Goal: Transaction & Acquisition: Obtain resource

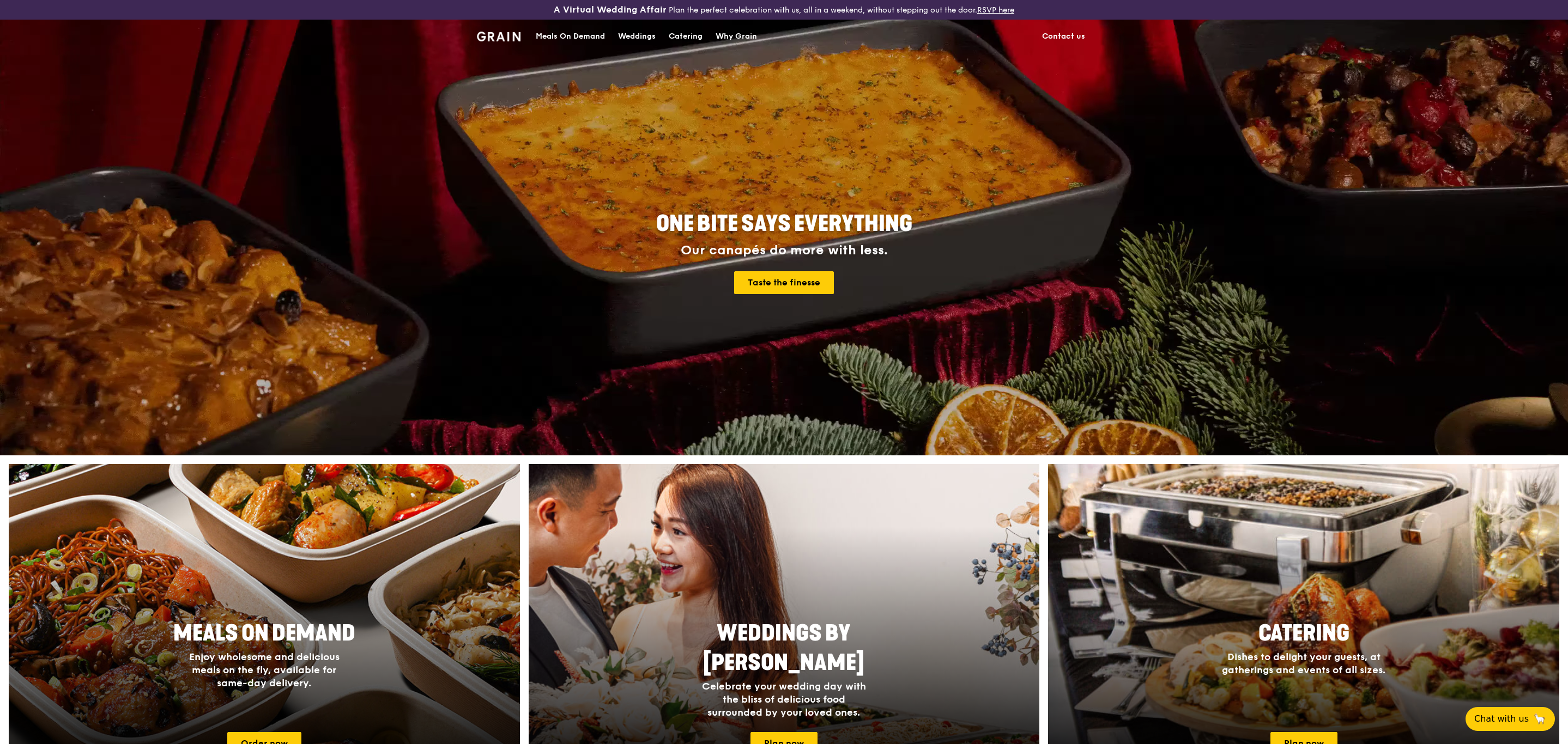
click at [684, 35] on div "Catering" at bounding box center [686, 37] width 34 height 33
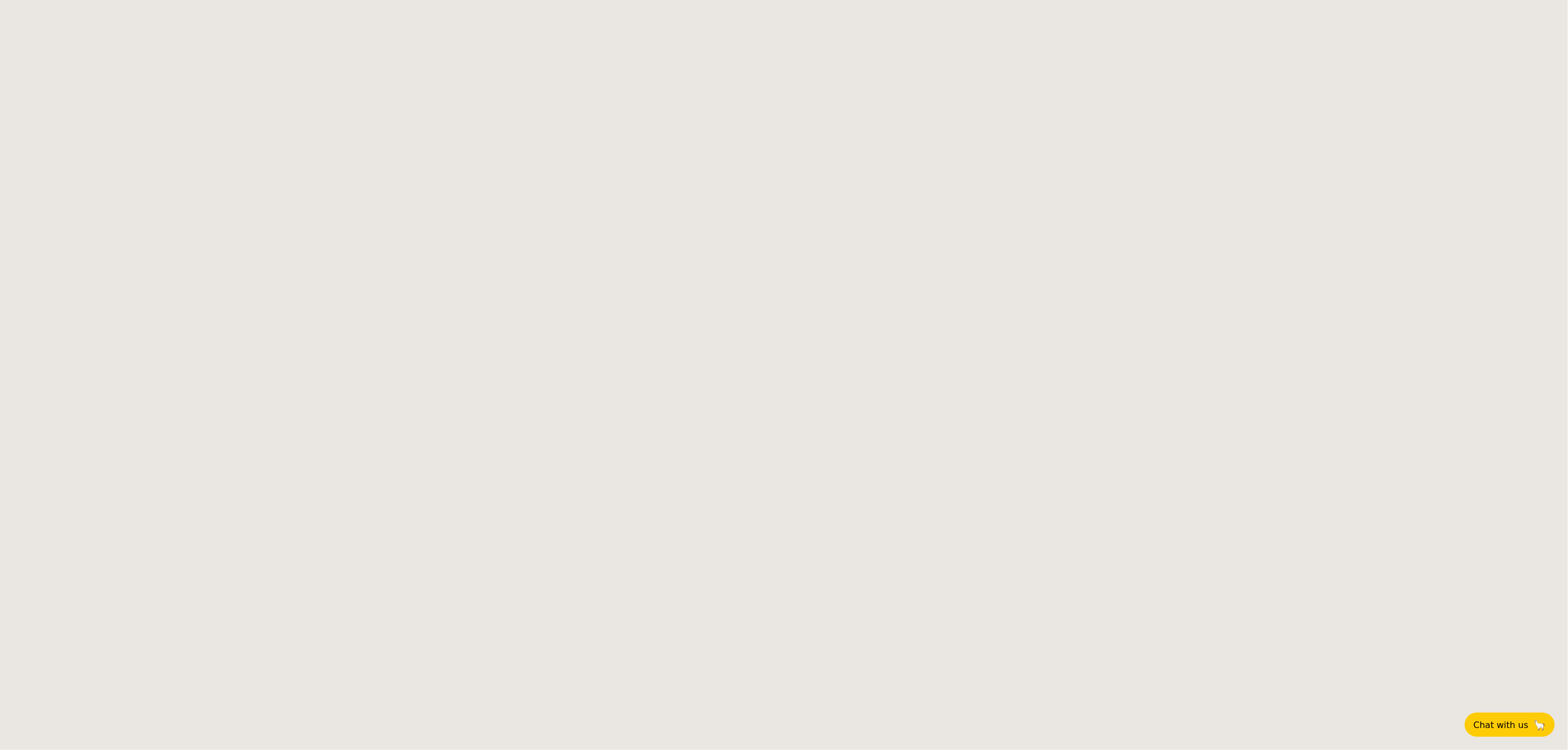
select select
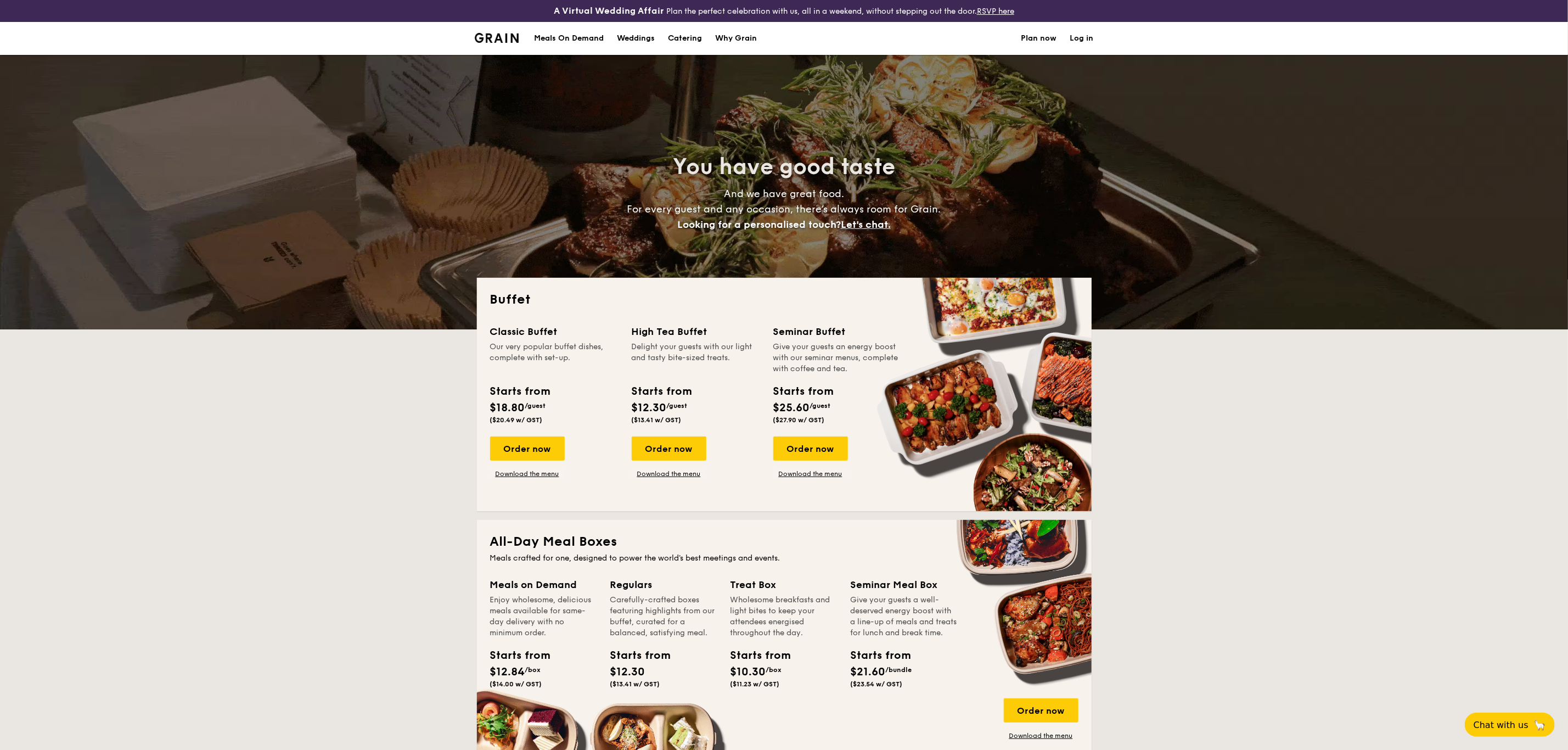
click at [508, 34] on img at bounding box center [497, 38] width 45 height 10
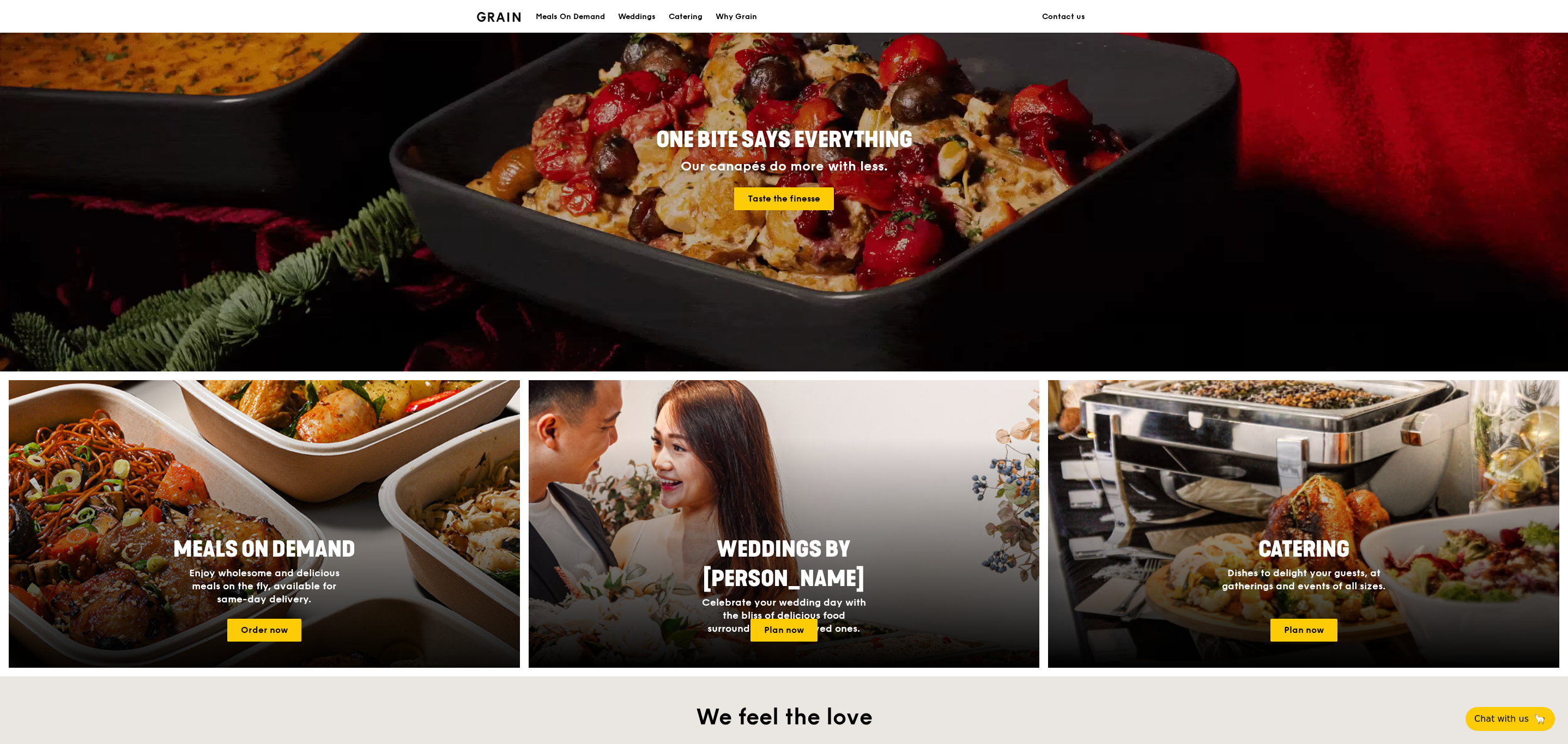
scroll to position [164, 0]
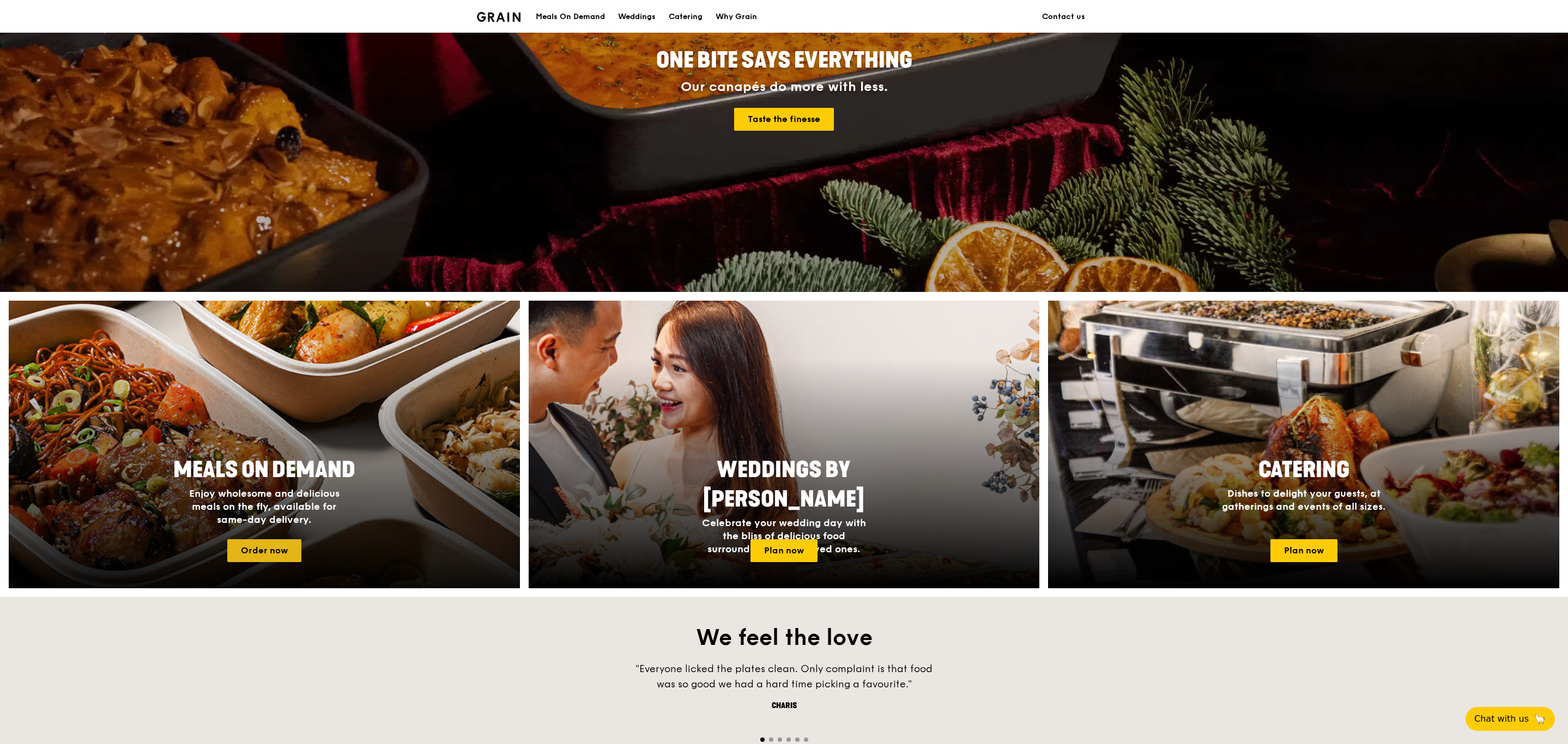
click at [253, 561] on link "Order now" at bounding box center [264, 551] width 74 height 23
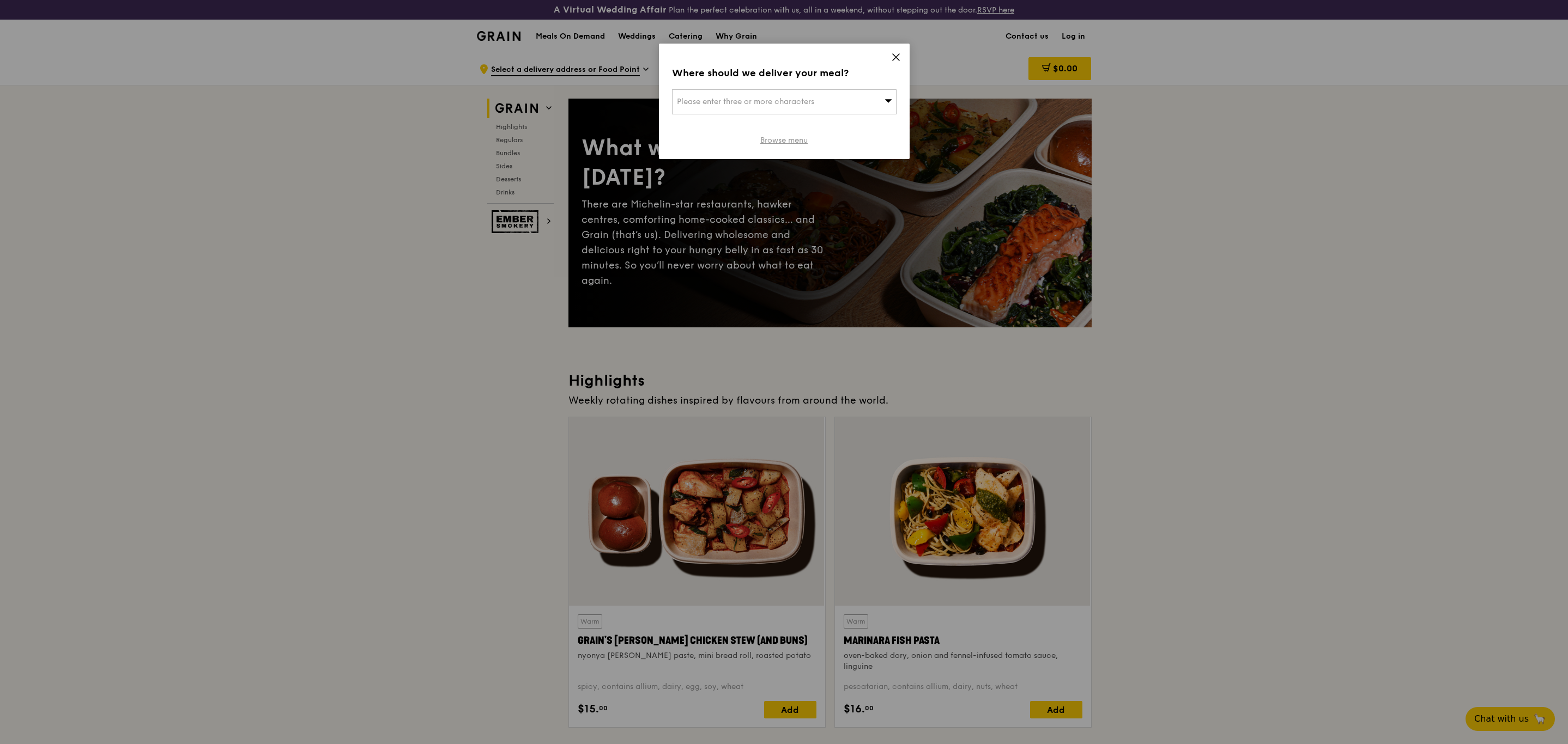
click at [800, 136] on link "Browse menu" at bounding box center [784, 141] width 47 height 11
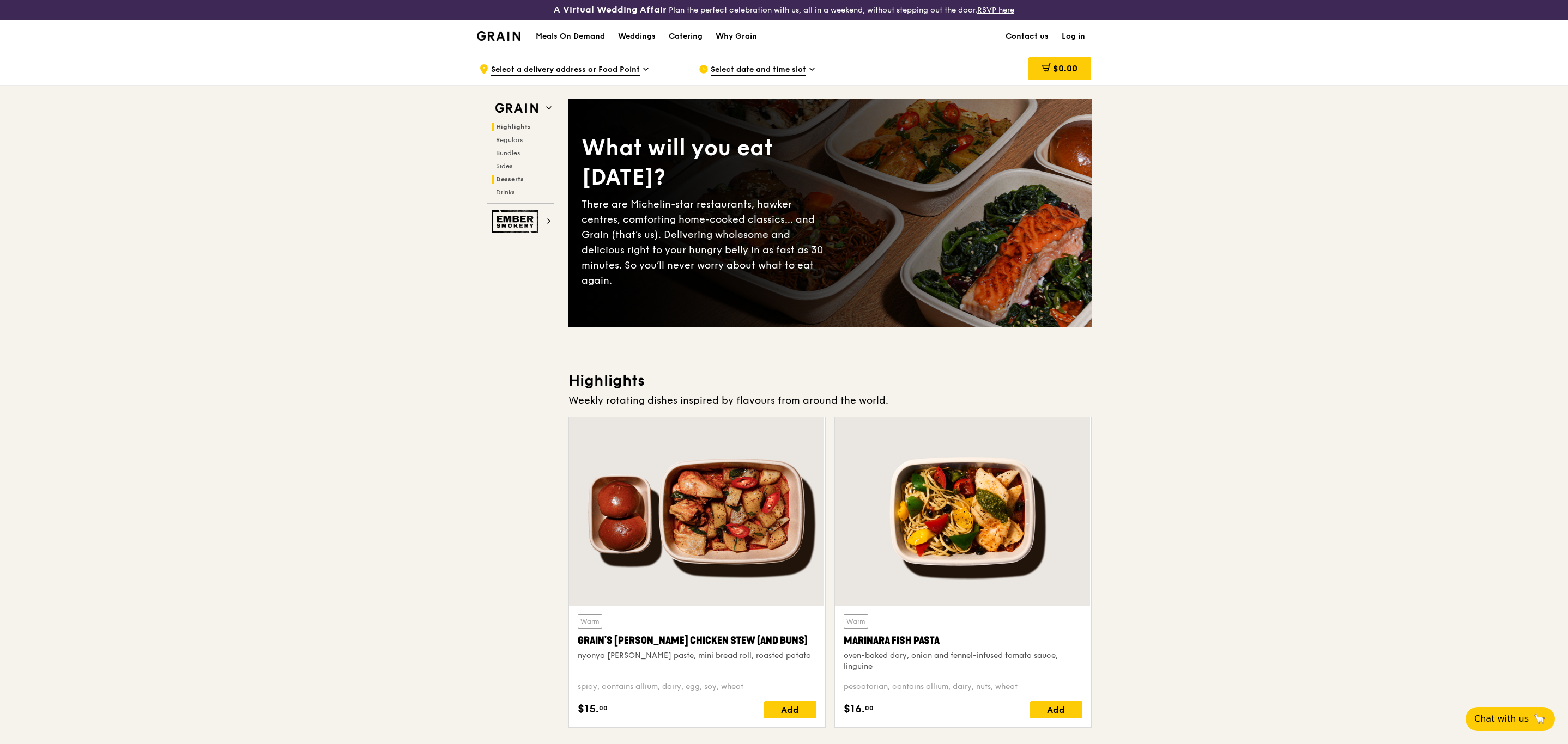
click at [502, 178] on span "Desserts" at bounding box center [510, 179] width 28 height 8
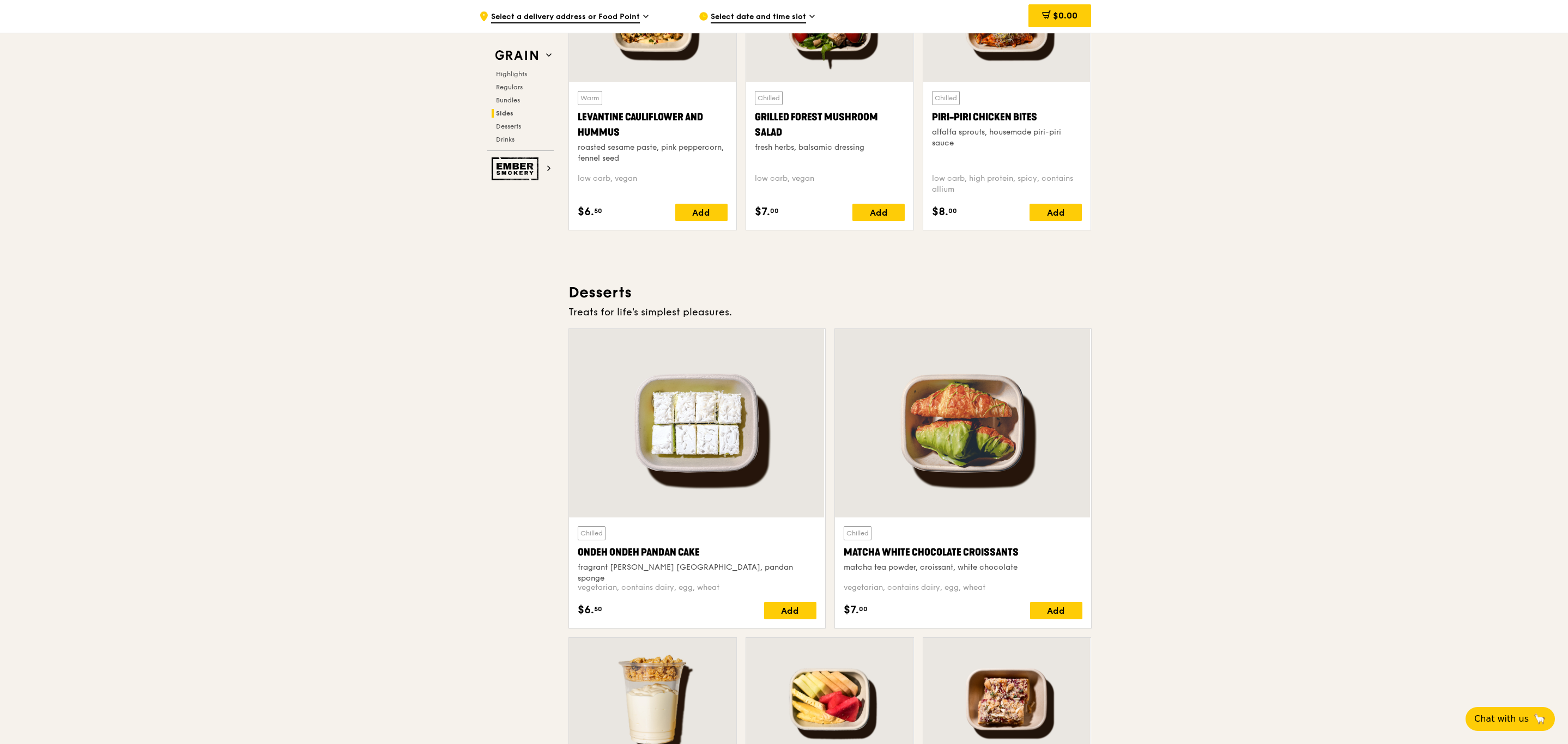
scroll to position [2882, 0]
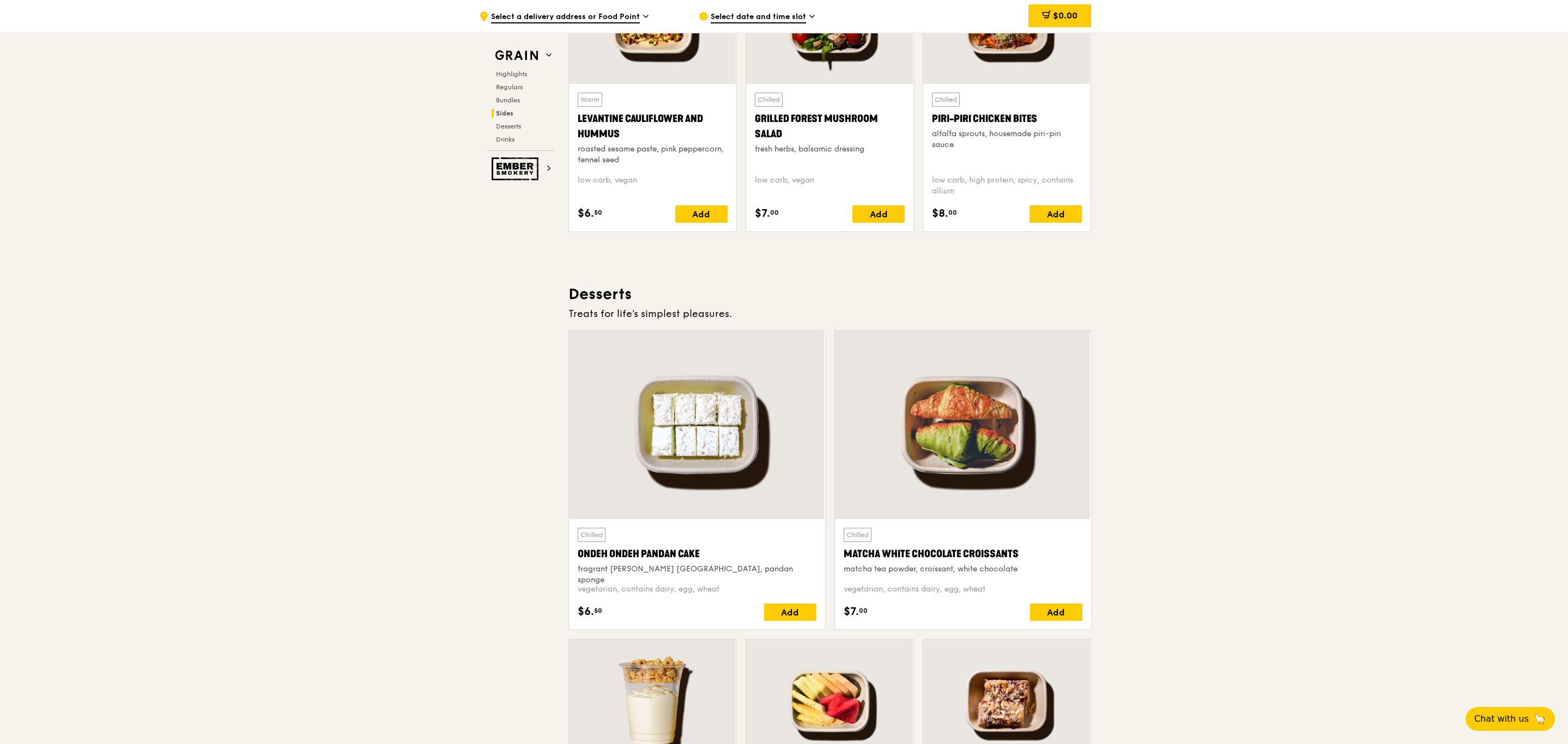
click at [732, 366] on div at bounding box center [697, 425] width 256 height 189
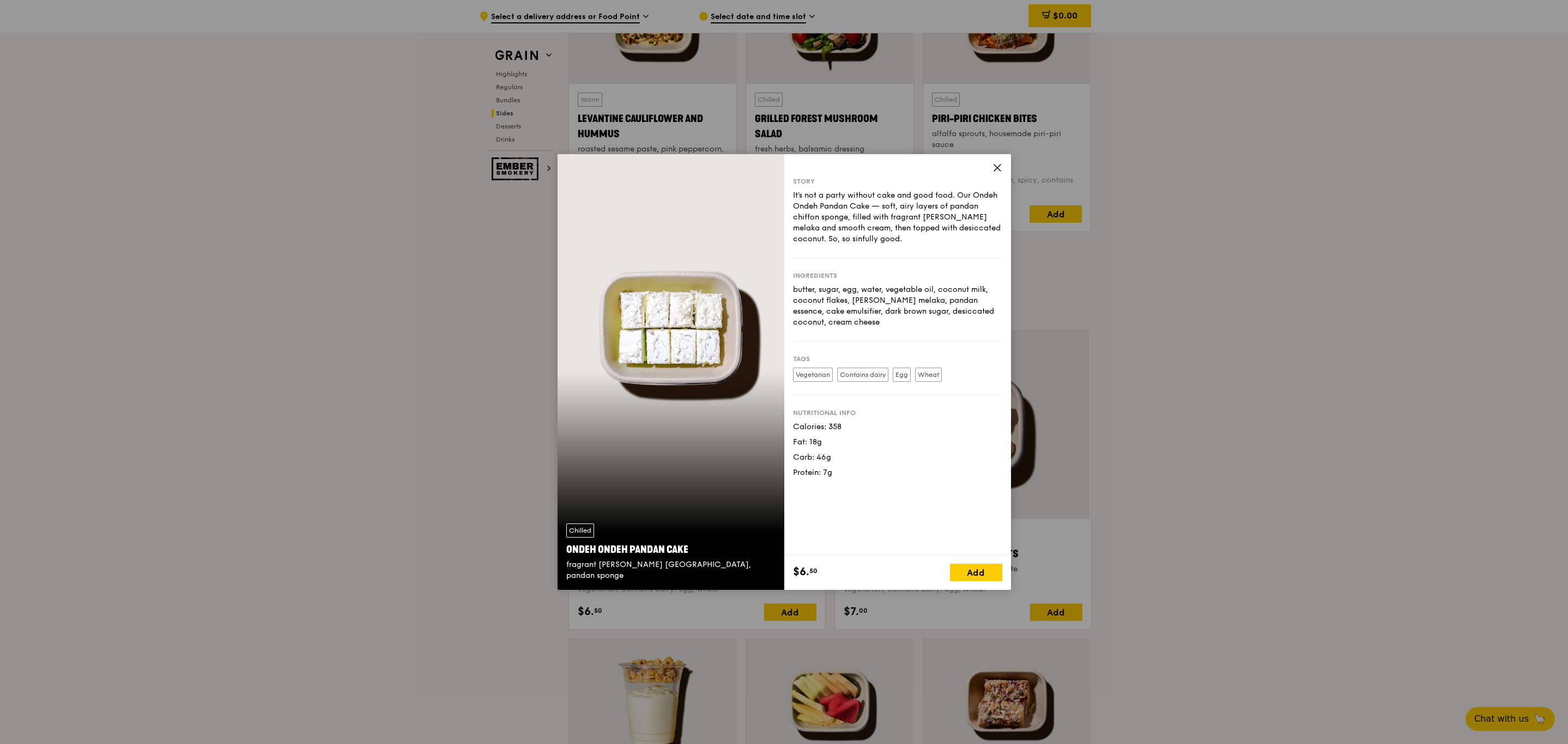
click at [994, 163] on icon at bounding box center [997, 168] width 10 height 10
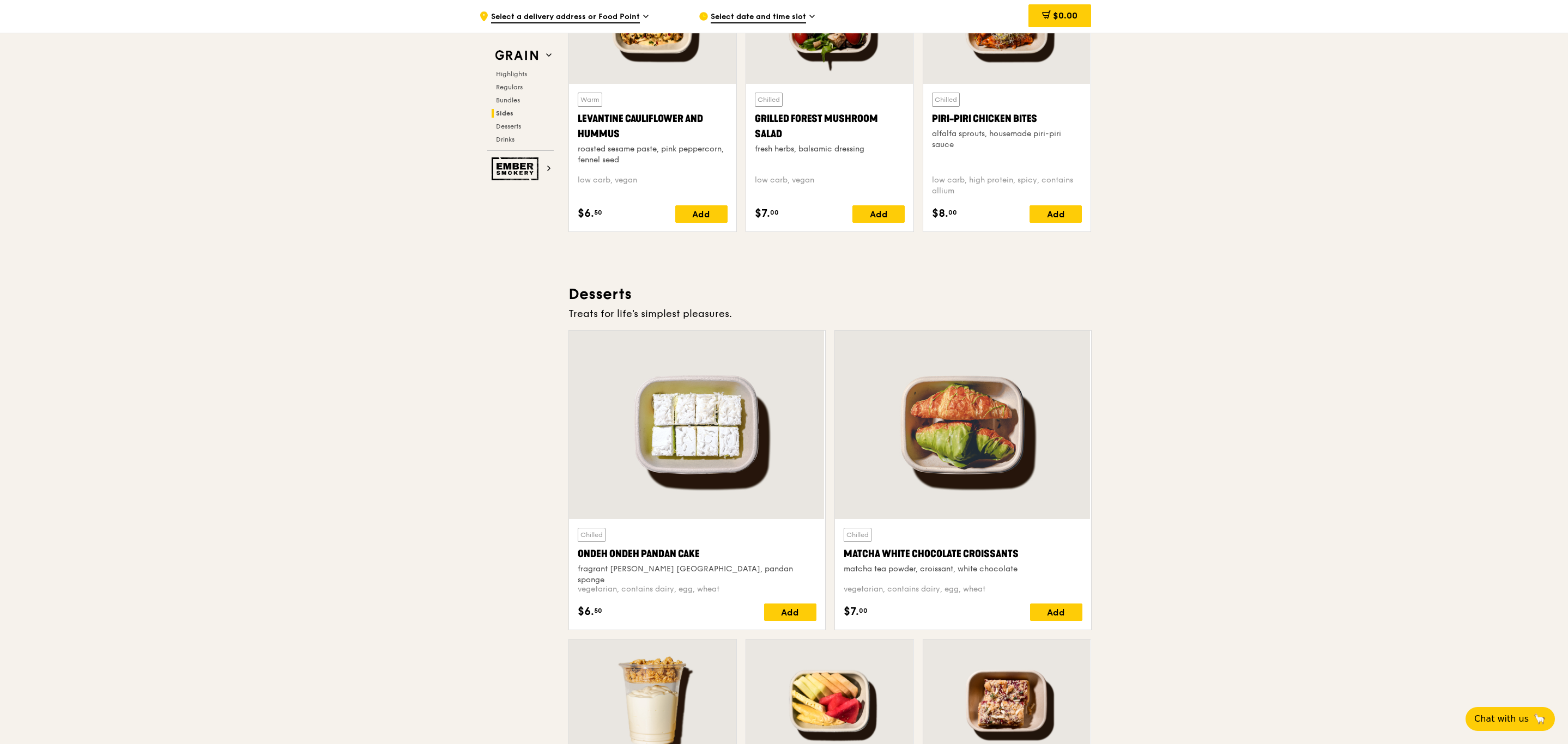
scroll to position [2637, 0]
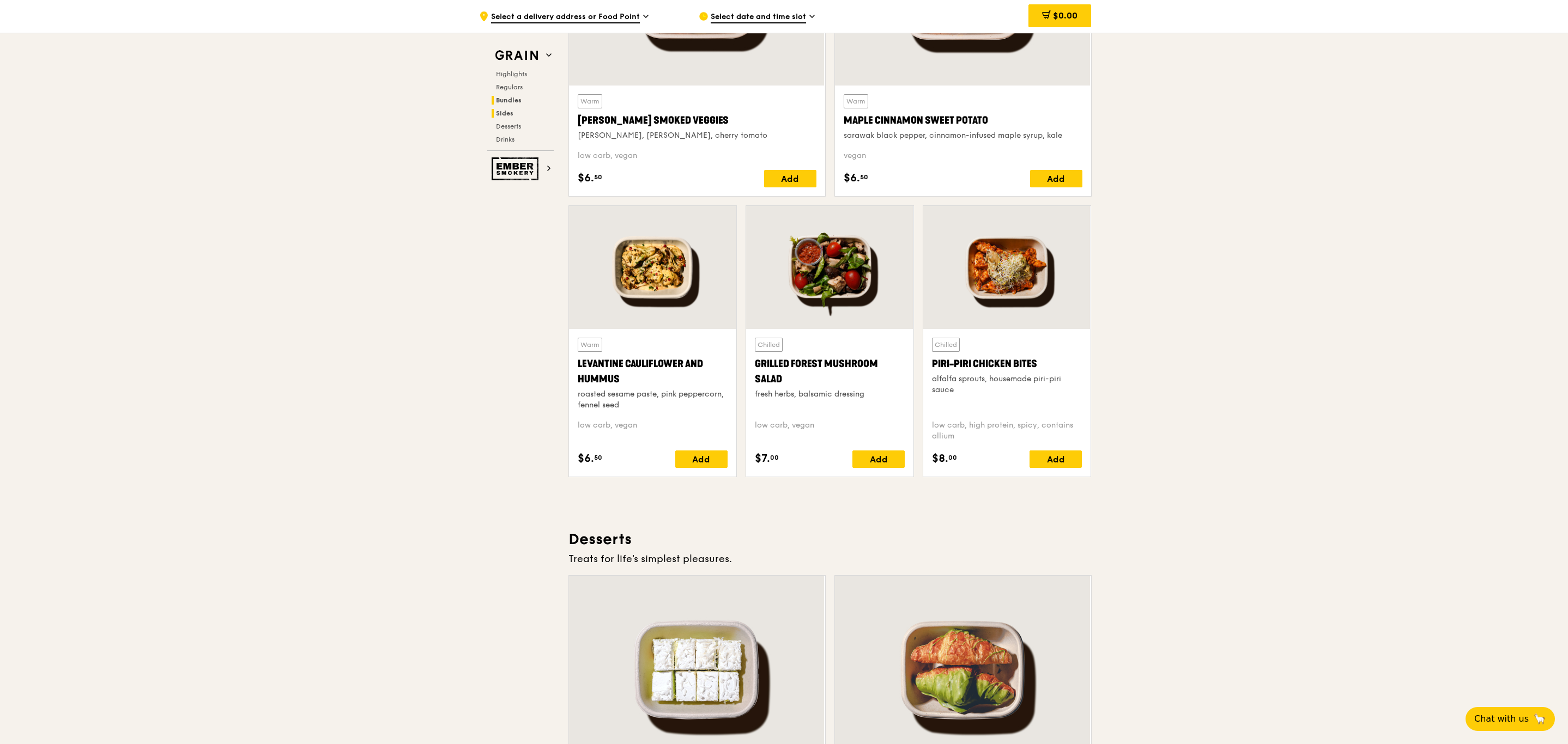
click at [513, 97] on span "Bundles" at bounding box center [509, 100] width 26 height 8
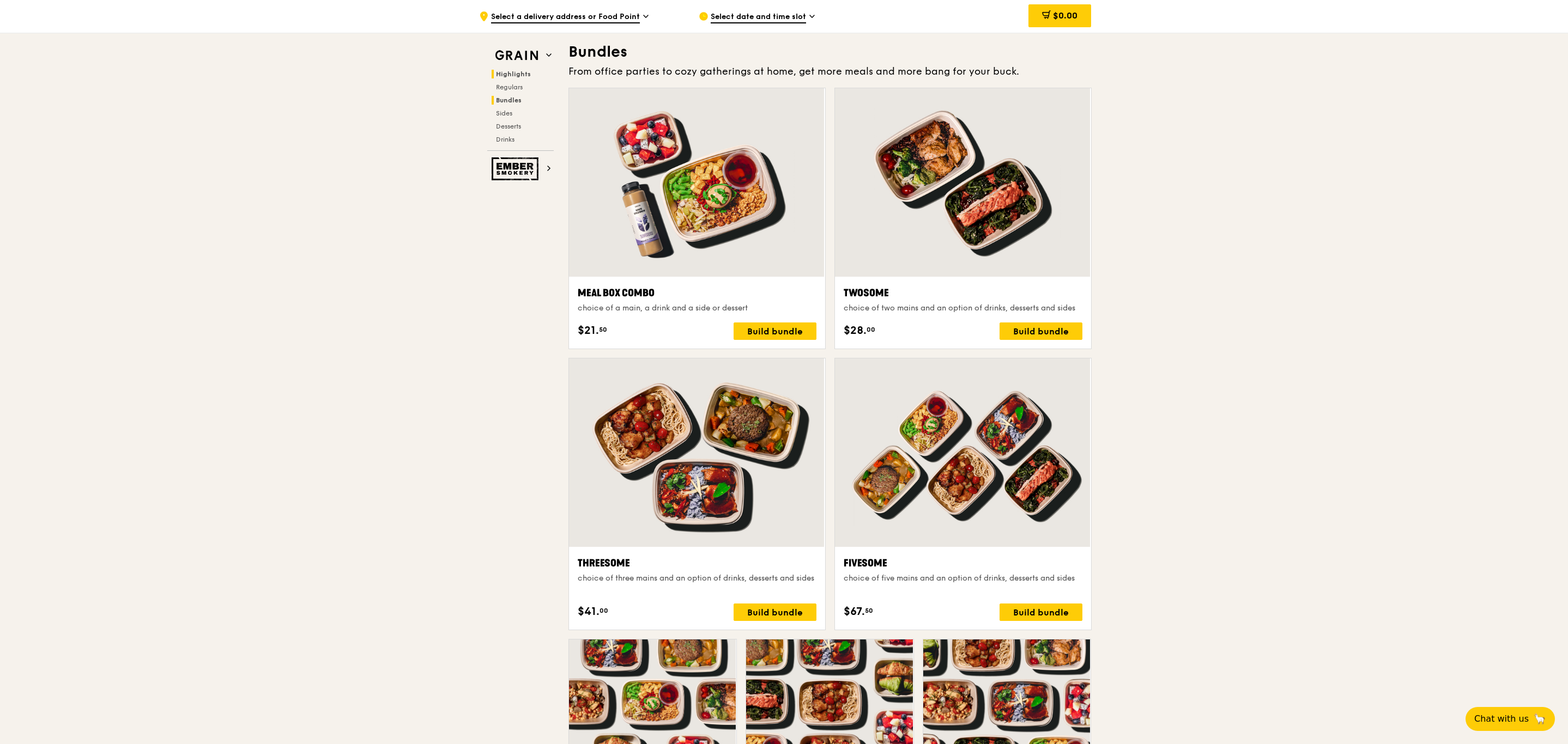
click at [507, 72] on span "Highlights" at bounding box center [513, 74] width 35 height 8
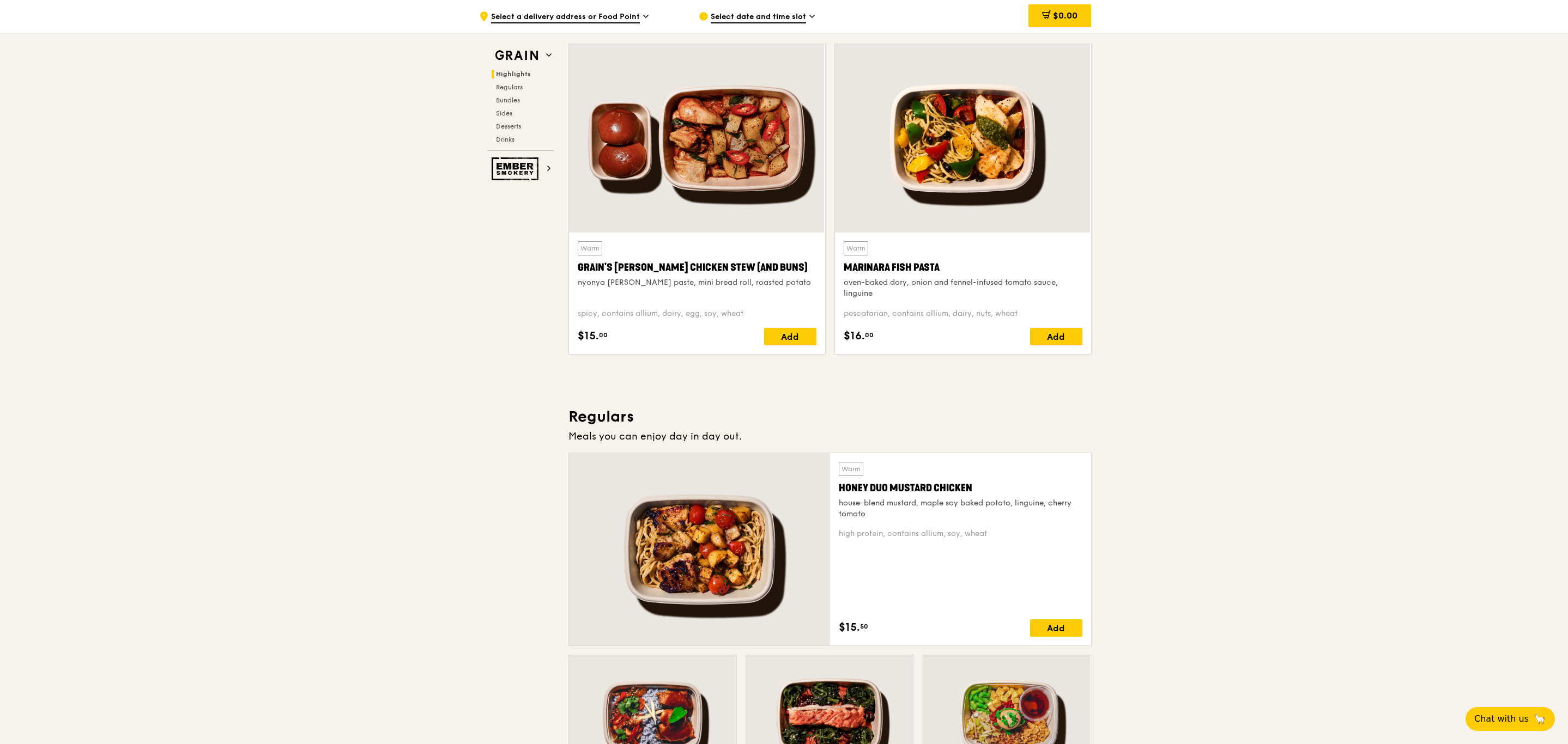
scroll to position [325, 0]
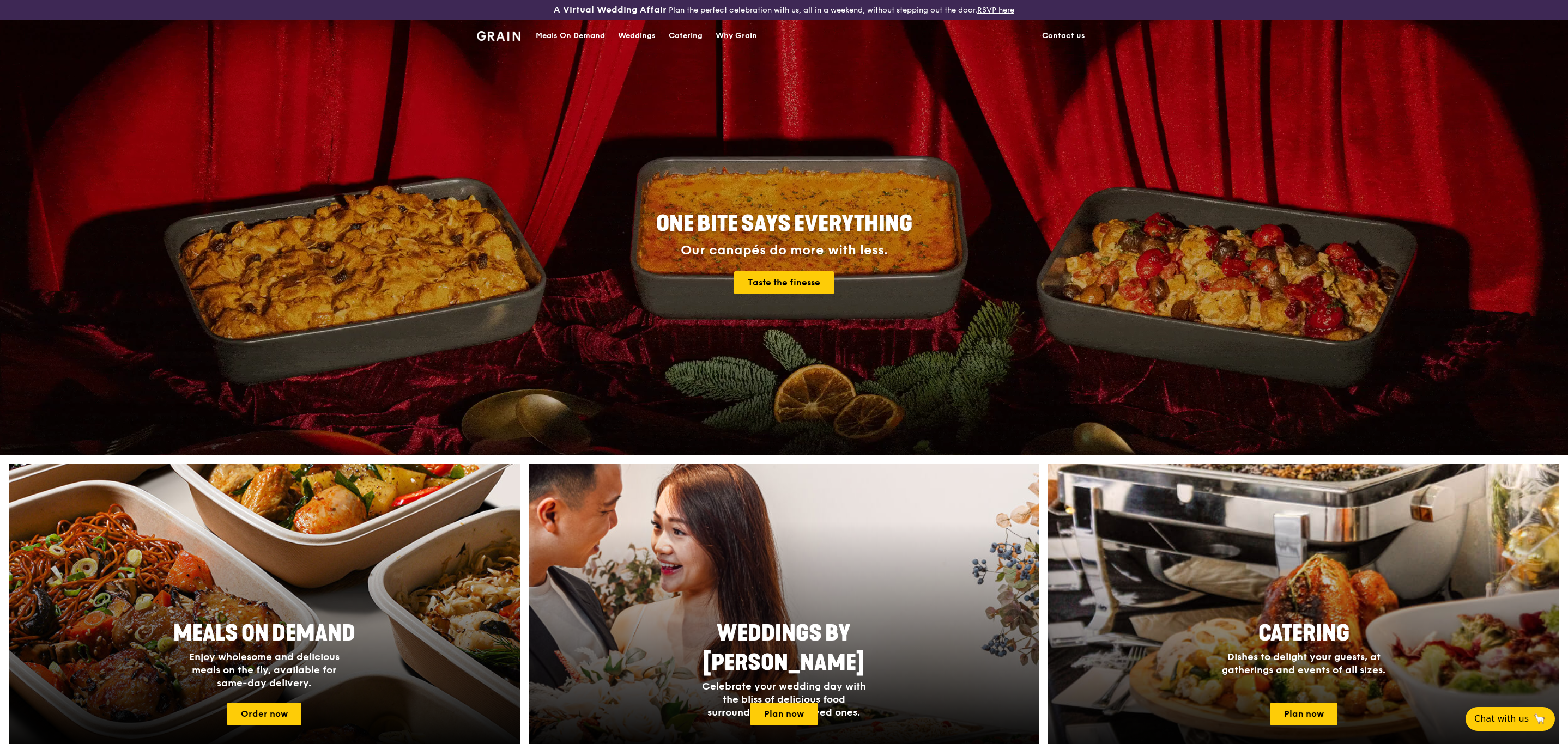
click at [1302, 554] on div at bounding box center [1303, 608] width 562 height 316
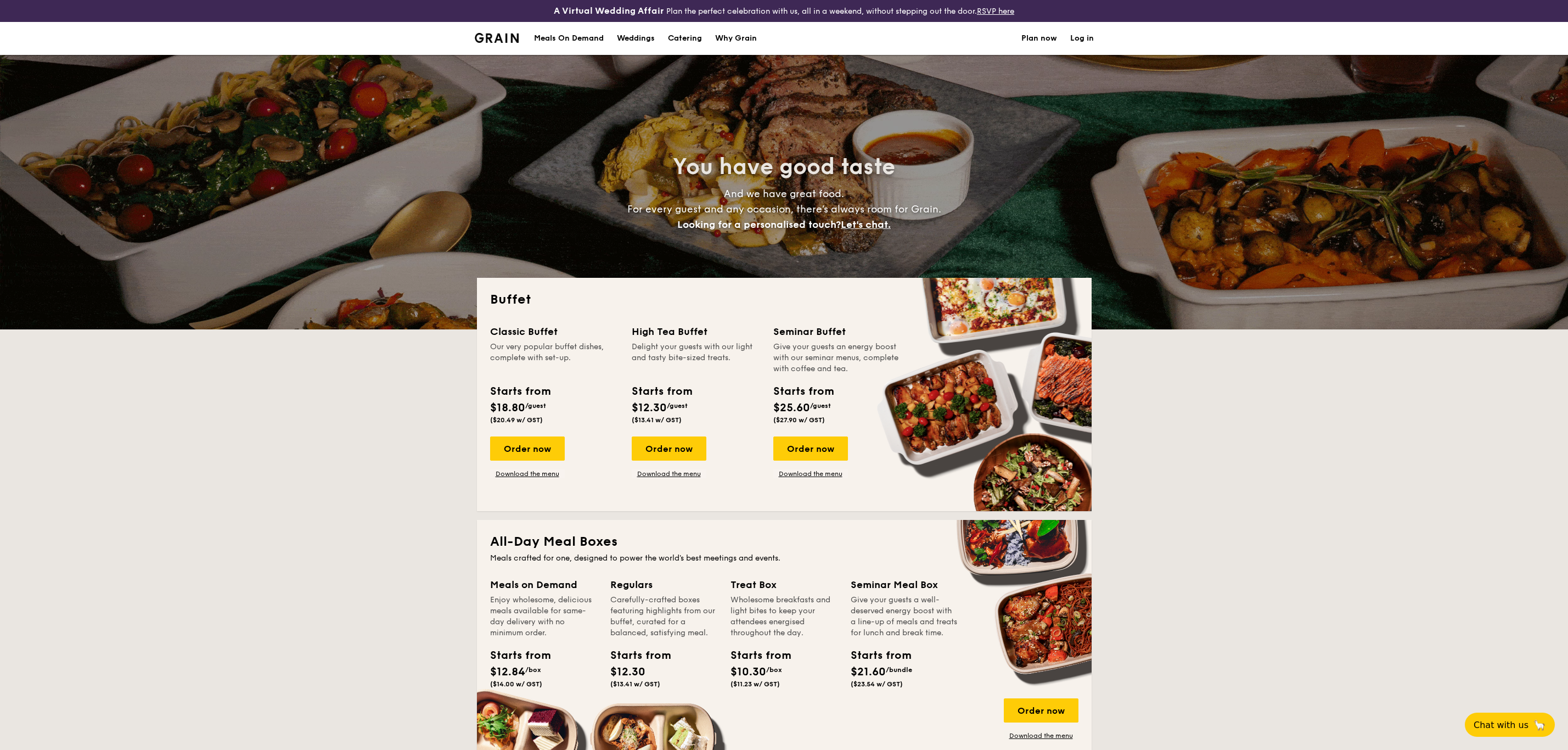
select select
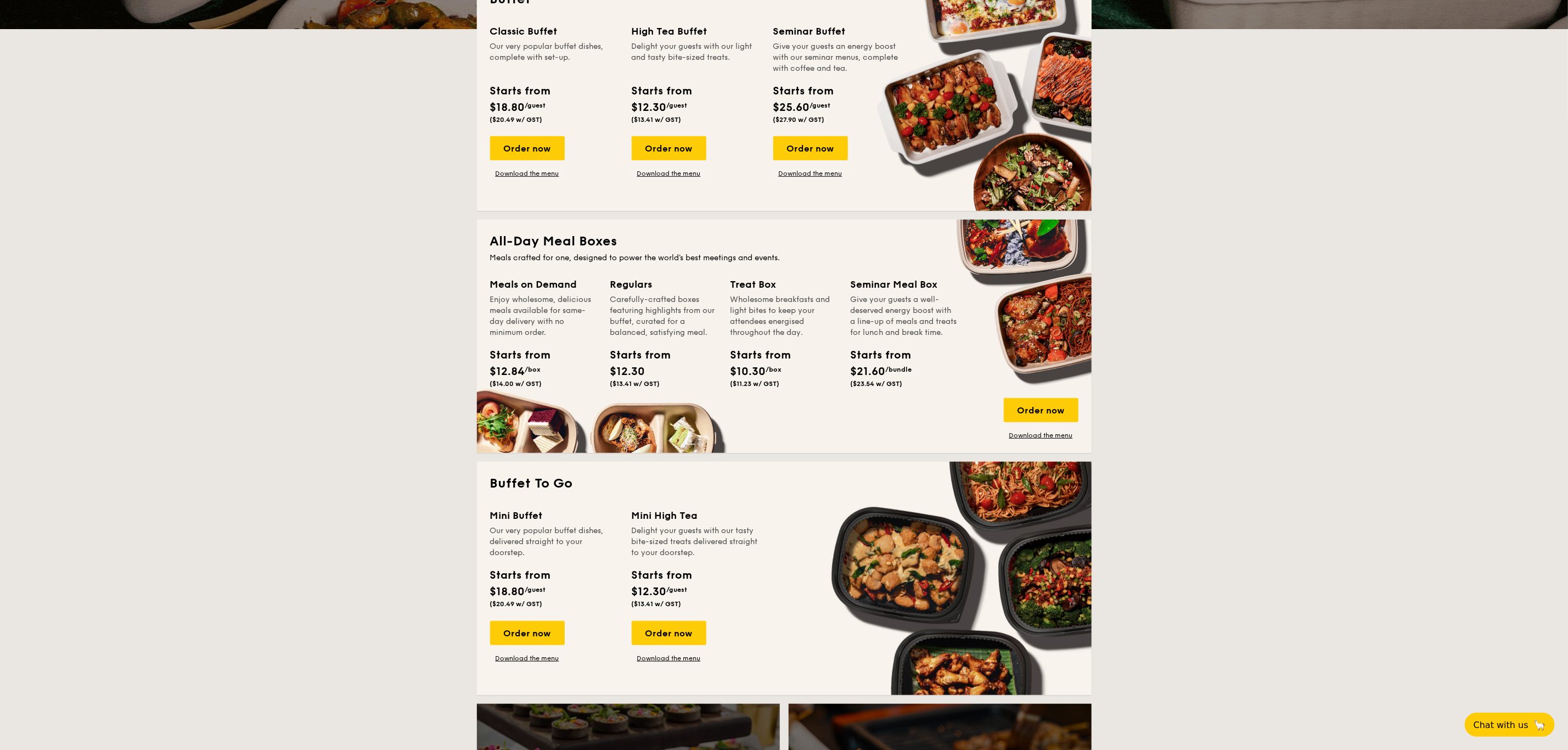
scroll to position [329, 0]
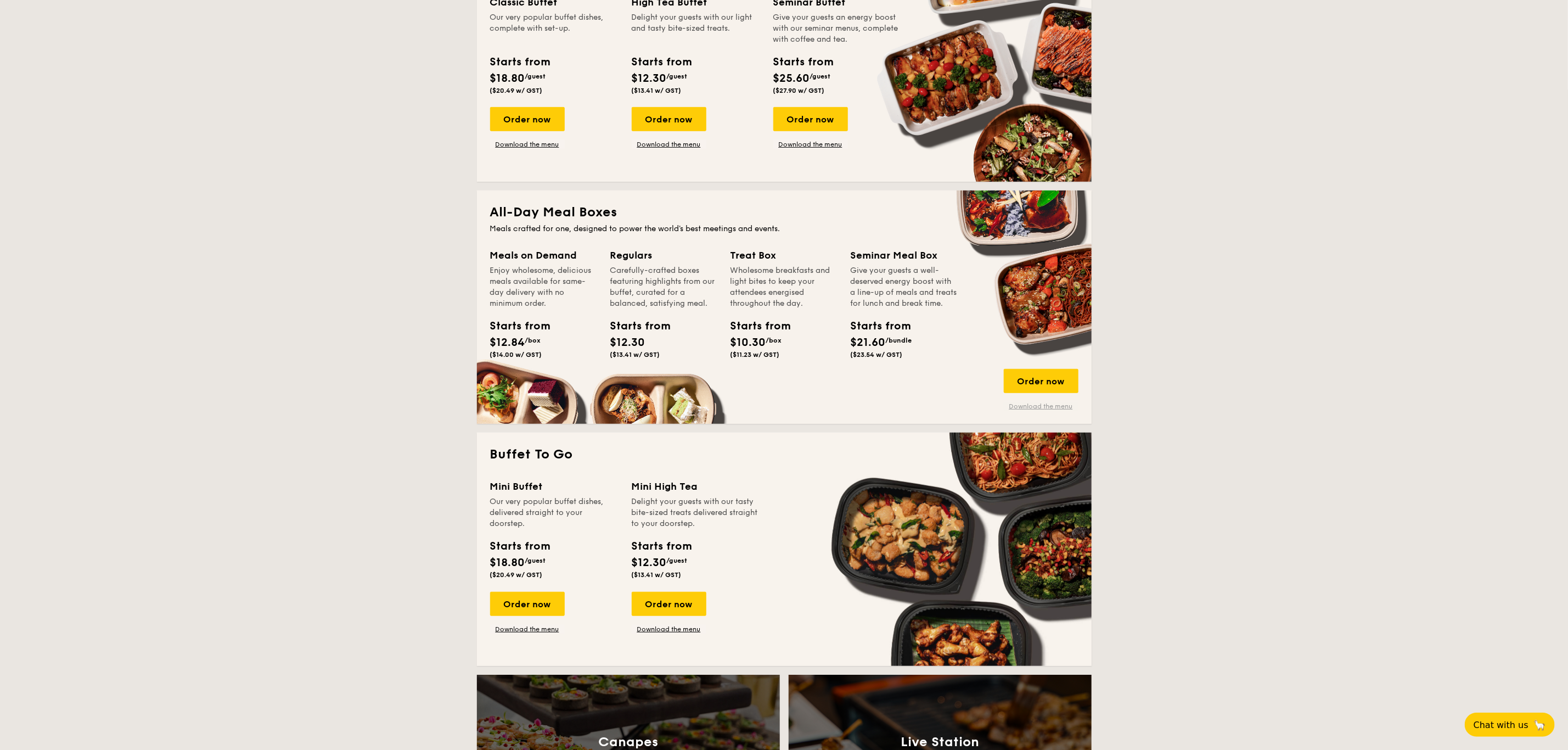
click at [1024, 406] on link "Download the menu" at bounding box center [1041, 406] width 75 height 9
